Goal: Task Accomplishment & Management: Manage account settings

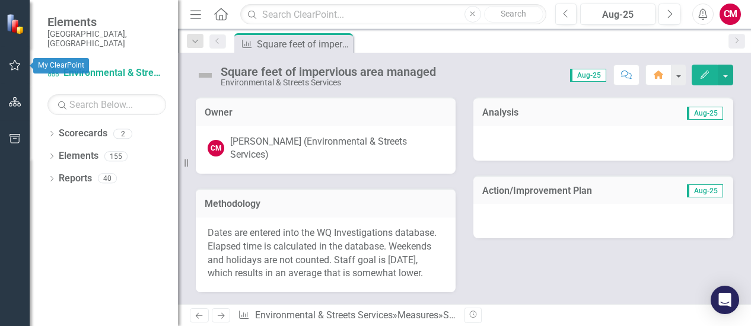
click at [17, 69] on icon "button" at bounding box center [14, 65] width 11 height 11
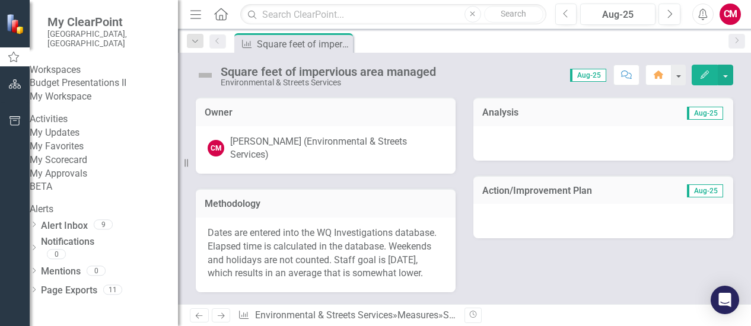
click at [62, 154] on link "My Favorites" at bounding box center [104, 147] width 148 height 14
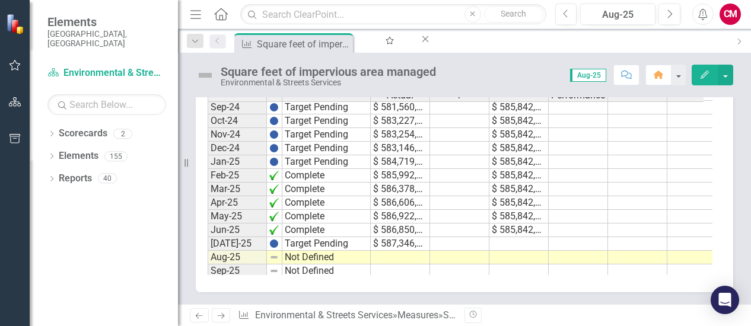
scroll to position [600, 0]
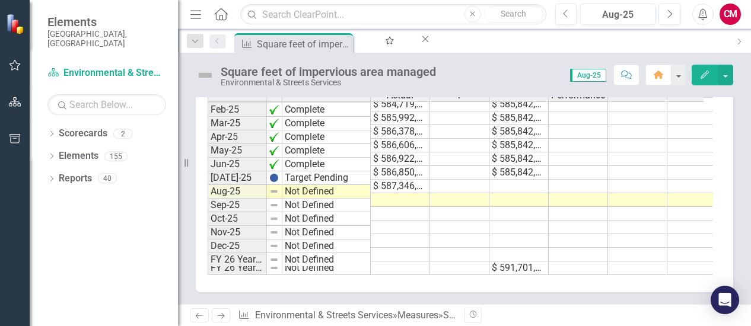
click at [332, 192] on td "Not Defined" at bounding box center [326, 192] width 88 height 14
click at [393, 193] on td at bounding box center [400, 200] width 59 height 14
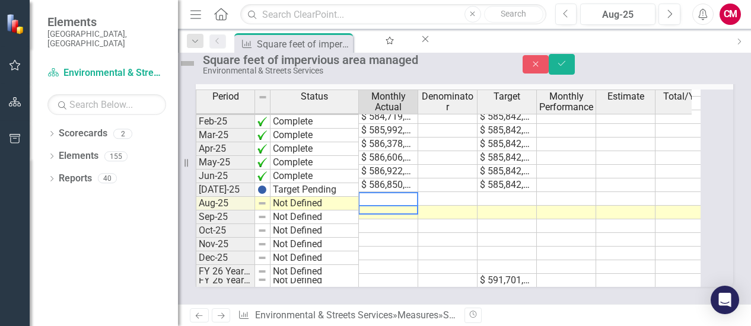
click at [381, 192] on textarea at bounding box center [388, 199] width 60 height 14
type textarea "590193163.66"
click at [197, 72] on img at bounding box center [187, 63] width 19 height 19
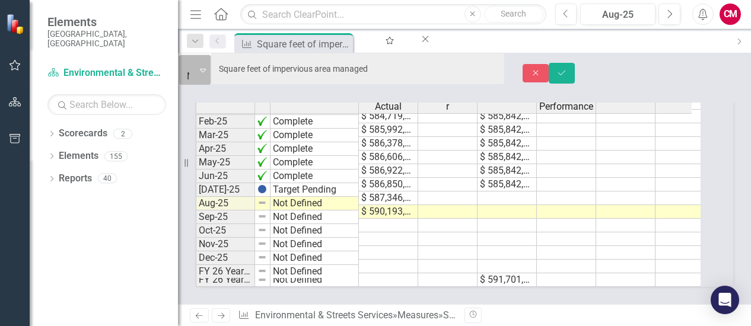
click at [206, 69] on icon "Expand" at bounding box center [203, 69] width 6 height 9
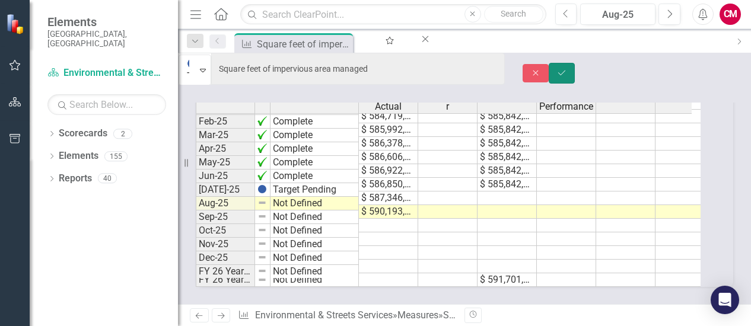
click at [575, 77] on button "Save" at bounding box center [562, 73] width 26 height 21
